Goal: Task Accomplishment & Management: Use online tool/utility

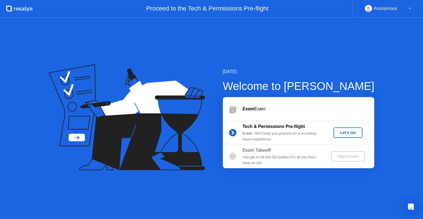
click at [342, 133] on div "Let's Go" at bounding box center [348, 132] width 25 height 4
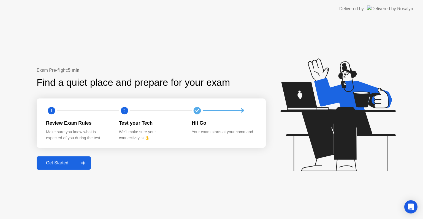
click at [85, 160] on div at bounding box center [82, 163] width 13 height 13
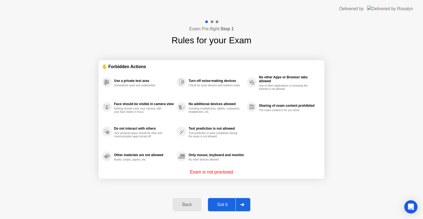
click at [229, 203] on div "Got it" at bounding box center [223, 204] width 26 height 5
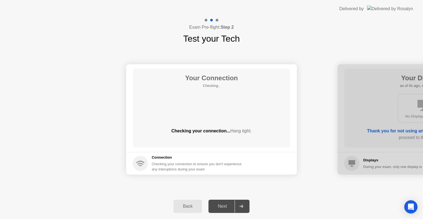
click at [229, 204] on div "Next" at bounding box center [222, 206] width 25 height 5
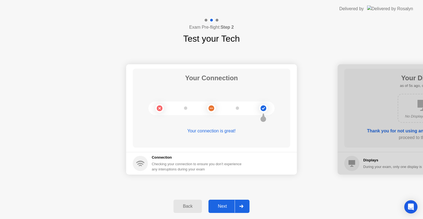
click at [229, 205] on div "Next" at bounding box center [222, 206] width 25 height 5
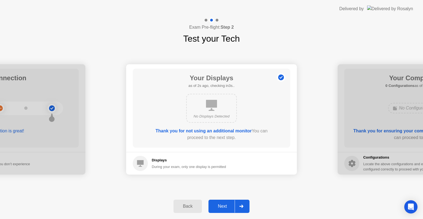
click at [229, 205] on div "Next" at bounding box center [222, 206] width 25 height 5
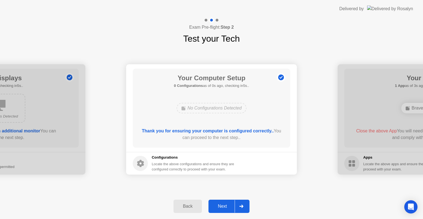
click at [229, 205] on div "Next" at bounding box center [222, 206] width 25 height 5
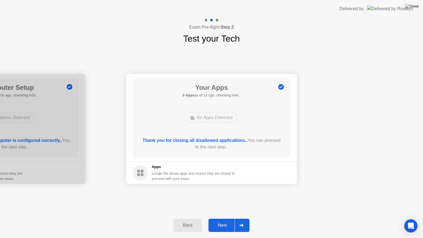
click at [226, 219] on div "Next" at bounding box center [222, 225] width 25 height 5
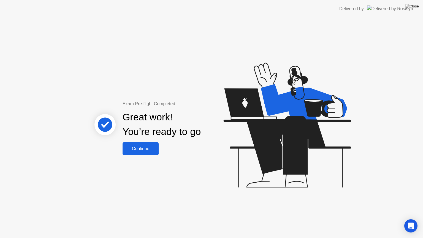
click at [155, 154] on button "Continue" at bounding box center [141, 148] width 36 height 13
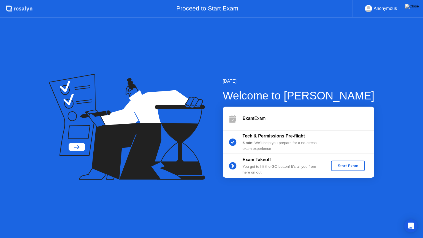
click at [354, 169] on button "Start Exam" at bounding box center [348, 166] width 34 height 10
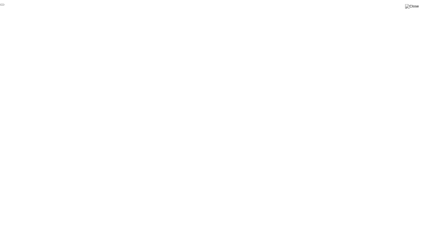
click div "End Proctoring Session"
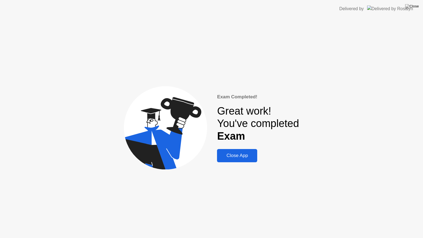
click at [244, 155] on div "Close App" at bounding box center [237, 156] width 37 height 6
